Goal: Information Seeking & Learning: Learn about a topic

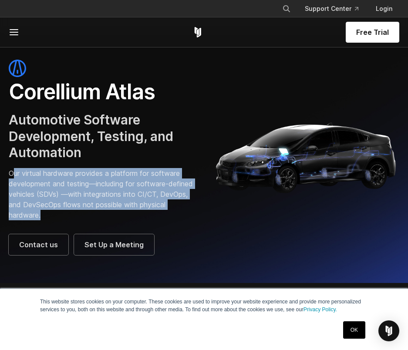
drag, startPoint x: 12, startPoint y: 174, endPoint x: 77, endPoint y: 215, distance: 77.5
click at [77, 215] on p "Our virtual hardware provides a platform for software development and testing—i…" at bounding box center [102, 194] width 187 height 52
click at [77, 216] on p "Our virtual hardware provides a platform for software development and testing—i…" at bounding box center [102, 194] width 187 height 52
drag, startPoint x: 70, startPoint y: 218, endPoint x: 11, endPoint y: 172, distance: 75.0
click at [11, 172] on p "Our virtual hardware provides a platform for software development and testing—i…" at bounding box center [102, 194] width 187 height 52
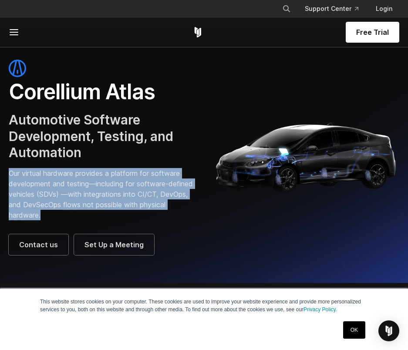
click at [37, 176] on p "Our virtual hardware provides a platform for software development and testing—i…" at bounding box center [102, 194] width 187 height 52
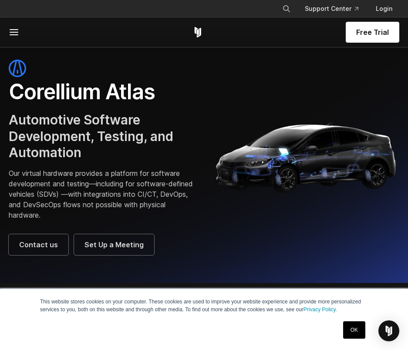
click at [16, 32] on line at bounding box center [14, 32] width 8 height 0
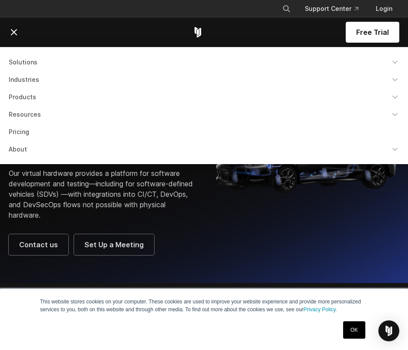
click at [27, 98] on link "Products" at bounding box center [203, 97] width 401 height 16
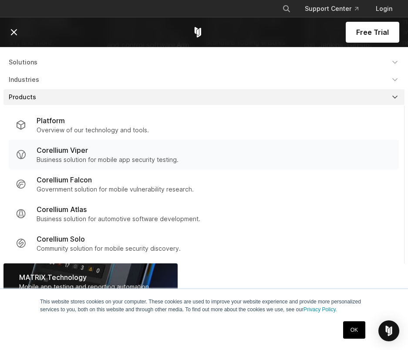
scroll to position [479, 0]
click at [22, 96] on link "Products" at bounding box center [203, 97] width 401 height 16
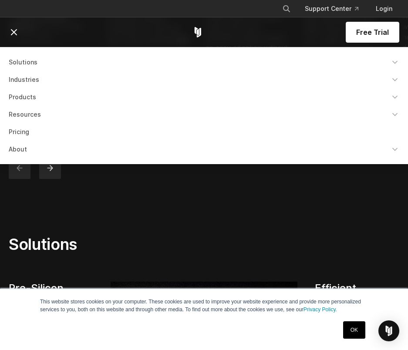
click at [23, 149] on link "About" at bounding box center [203, 149] width 401 height 16
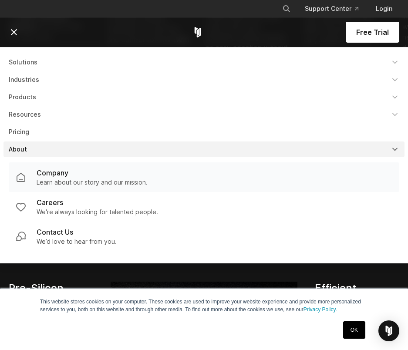
click at [63, 173] on p "Company" at bounding box center [53, 173] width 32 height 10
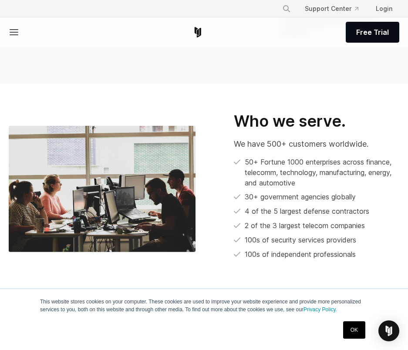
scroll to position [392, 0]
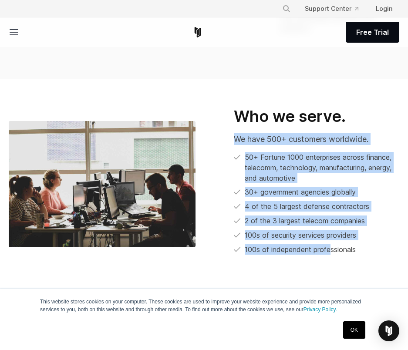
drag, startPoint x: 234, startPoint y: 138, endPoint x: 331, endPoint y: 260, distance: 155.4
click at [331, 260] on div "Who we serve. We have 500+ customers worldwide. 50+ Fortune 1000 enterprises ac…" at bounding box center [306, 184] width 204 height 155
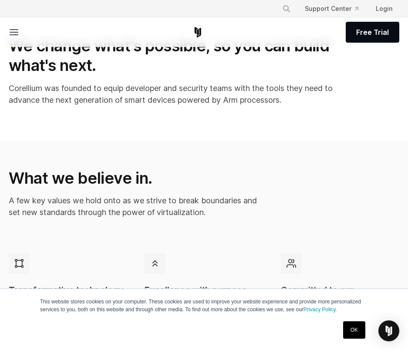
scroll to position [0, 0]
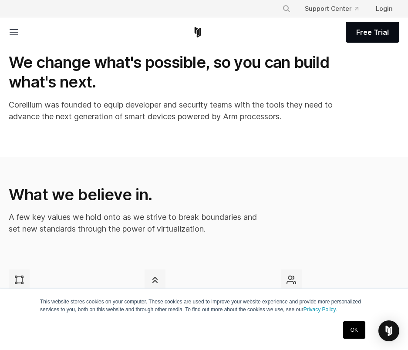
click at [13, 30] on line at bounding box center [14, 30] width 8 height 0
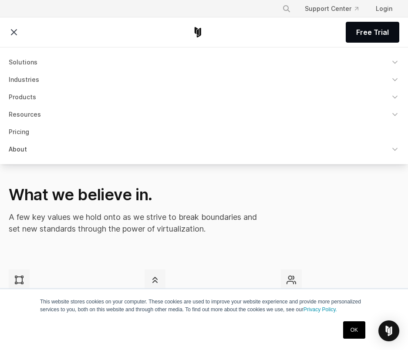
click at [25, 149] on link "About" at bounding box center [203, 149] width 401 height 16
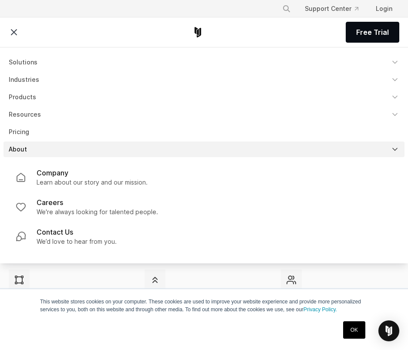
click at [91, 282] on div "Transformative technology We believe Arm processors will power the next massive…" at bounding box center [68, 330] width 118 height 123
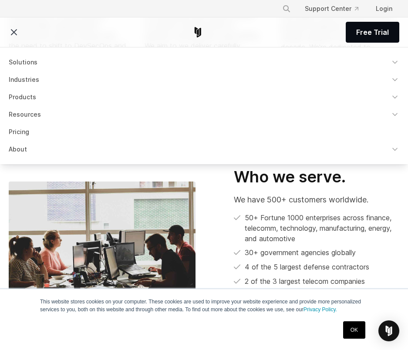
scroll to position [348, 0]
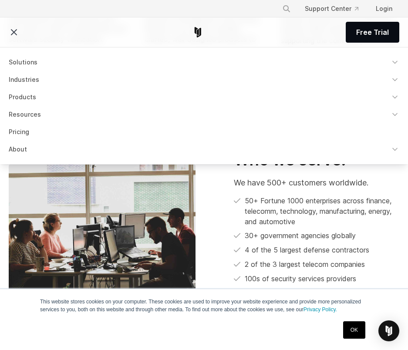
click at [15, 36] on icon at bounding box center [14, 32] width 10 height 10
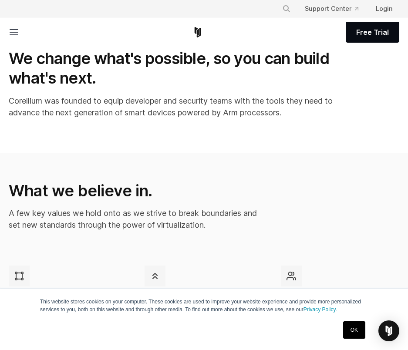
scroll to position [0, 0]
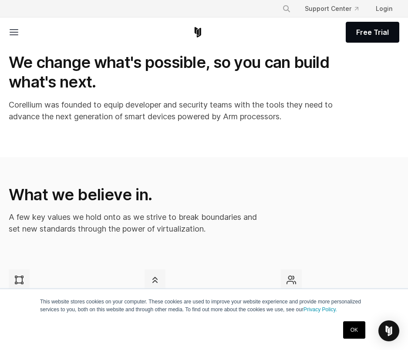
click at [12, 31] on icon at bounding box center [14, 32] width 10 height 10
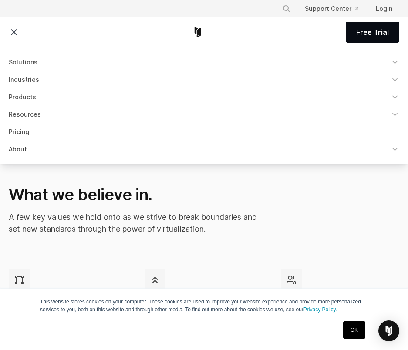
click at [17, 148] on link "About" at bounding box center [203, 149] width 401 height 16
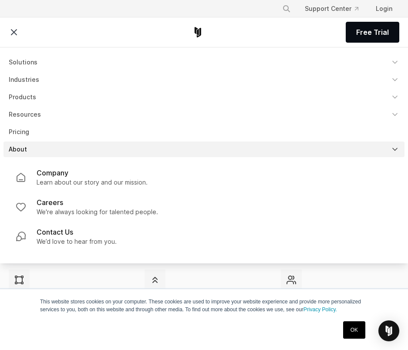
click at [26, 148] on link "About" at bounding box center [203, 149] width 401 height 16
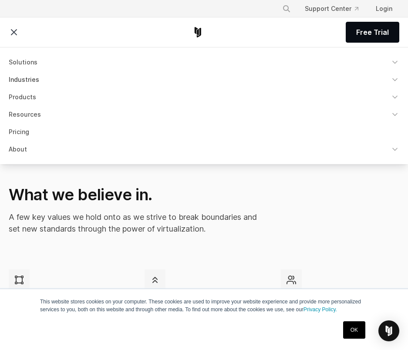
click at [32, 81] on link "Industries" at bounding box center [203, 80] width 401 height 16
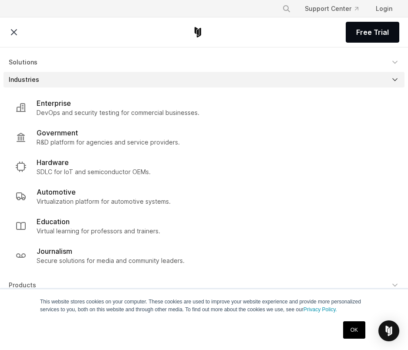
click at [28, 66] on link "Solutions" at bounding box center [203, 62] width 401 height 16
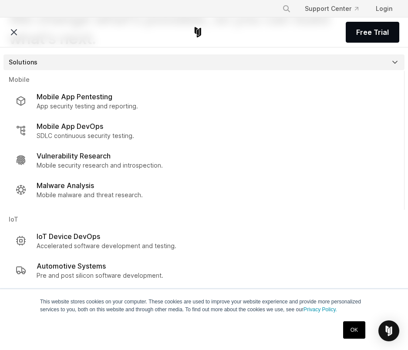
drag, startPoint x: 13, startPoint y: 30, endPoint x: 15, endPoint y: 34, distance: 5.0
click at [13, 30] on icon at bounding box center [14, 32] width 10 height 10
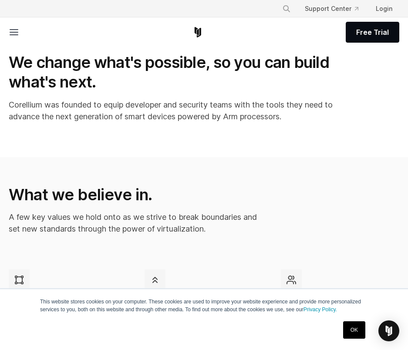
click at [10, 28] on icon at bounding box center [14, 32] width 10 height 10
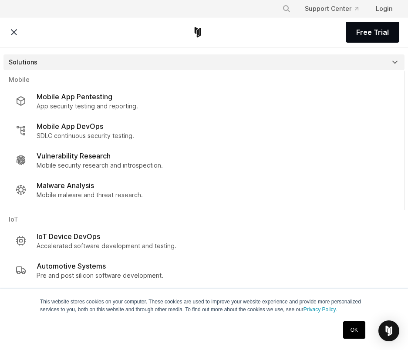
click at [14, 36] on icon at bounding box center [14, 32] width 10 height 10
